Goal: Information Seeking & Learning: Learn about a topic

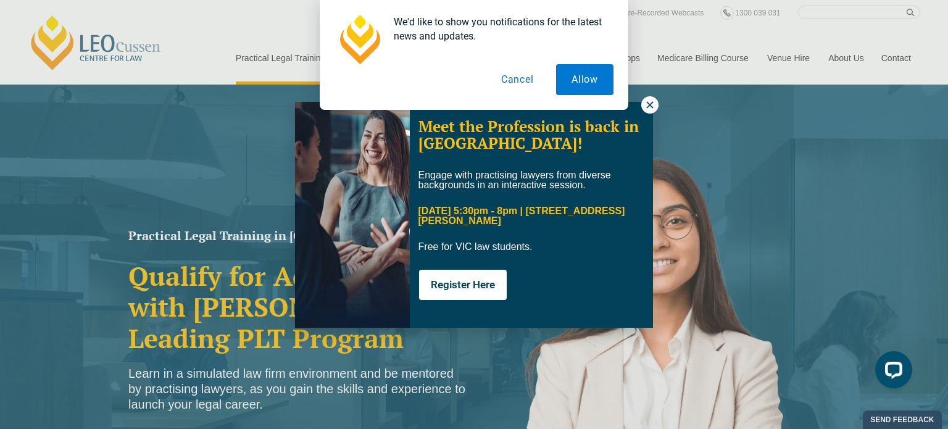
click at [511, 75] on button "Cancel" at bounding box center [518, 79] width 64 height 31
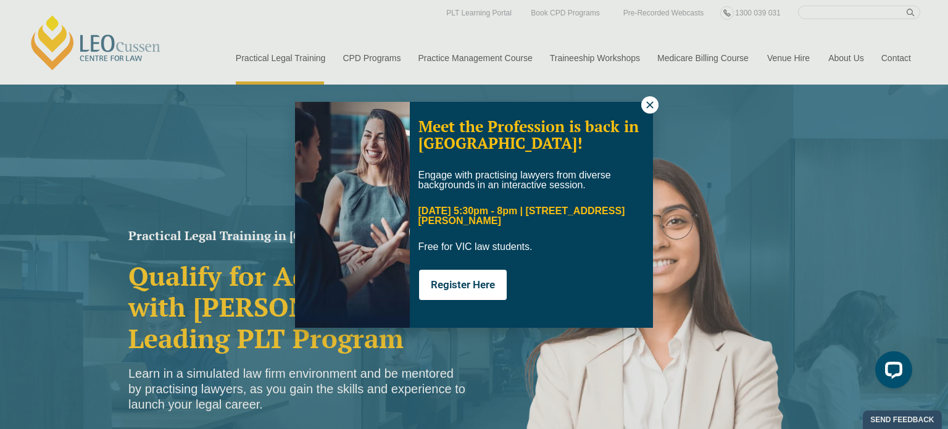
click at [646, 101] on icon at bounding box center [650, 104] width 11 height 11
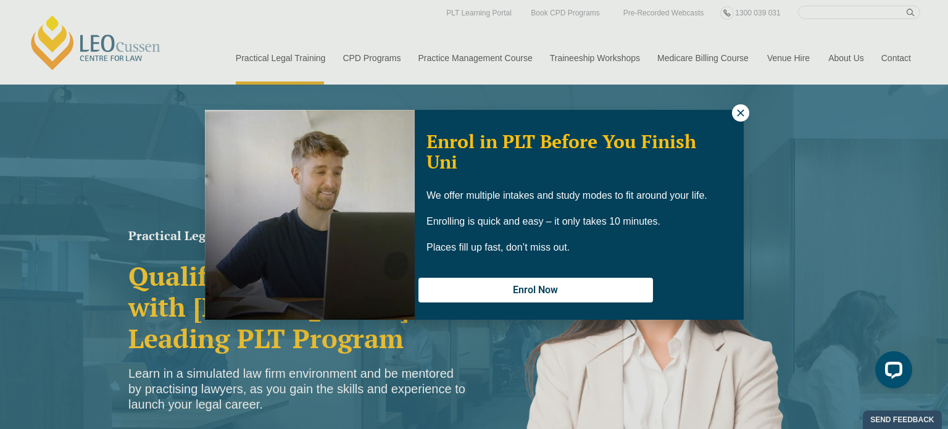
click at [736, 114] on icon at bounding box center [740, 112] width 11 height 11
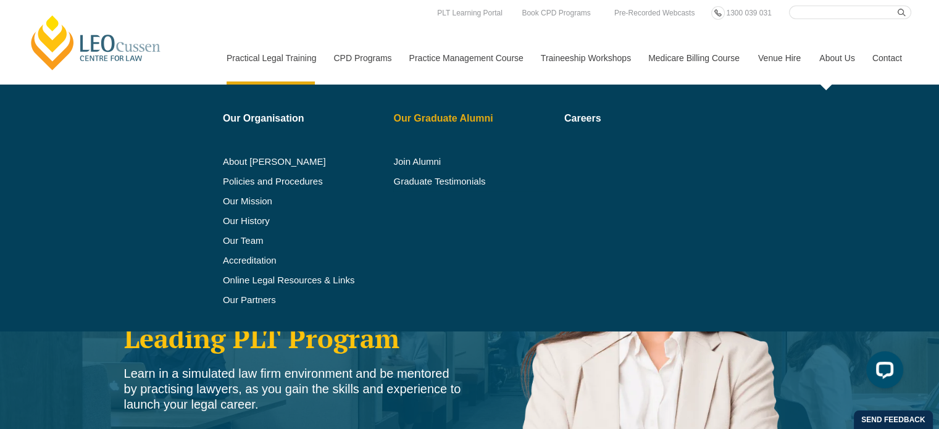
click at [449, 116] on link "Our Graduate Alumni" at bounding box center [474, 119] width 162 height 10
